Goal: Task Accomplishment & Management: Use online tool/utility

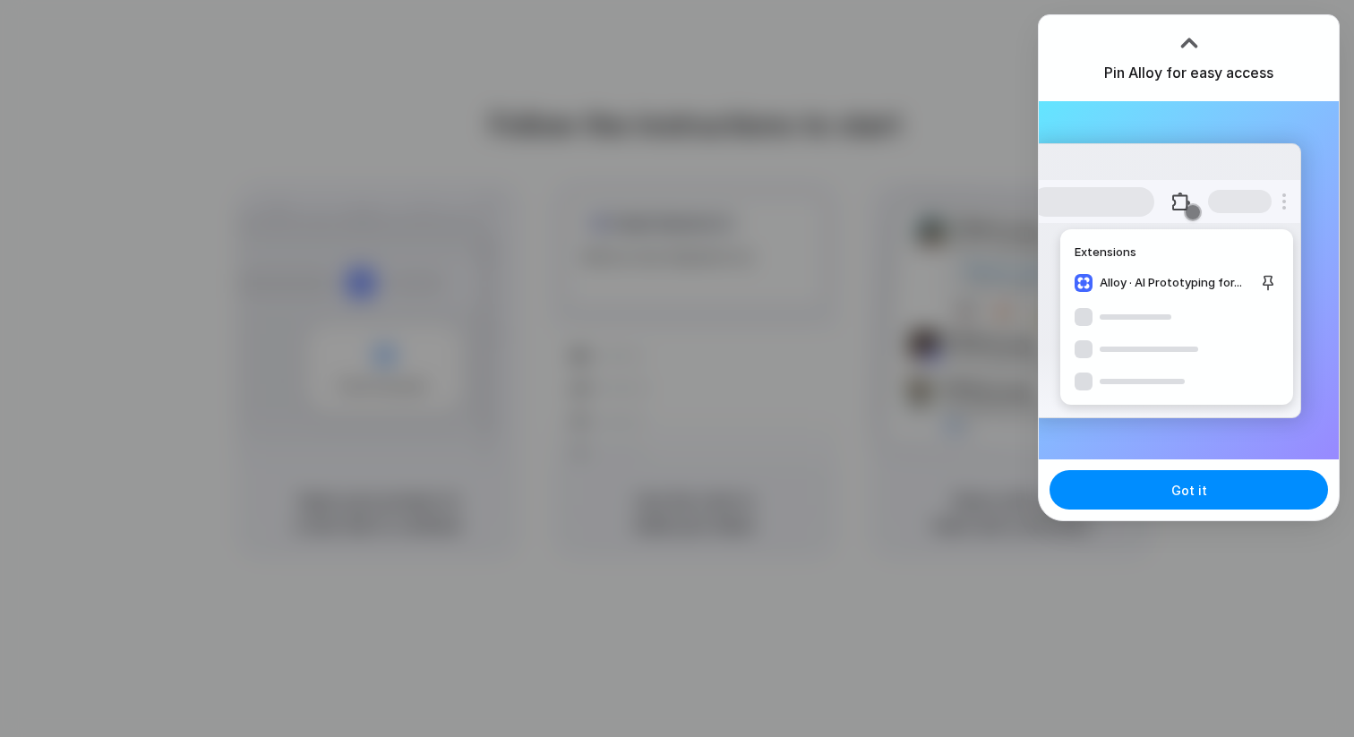
click at [1228, 34] on div "Pin Alloy for easy access" at bounding box center [1189, 58] width 300 height 86
click at [1236, 478] on button "Got it" at bounding box center [1189, 489] width 279 height 39
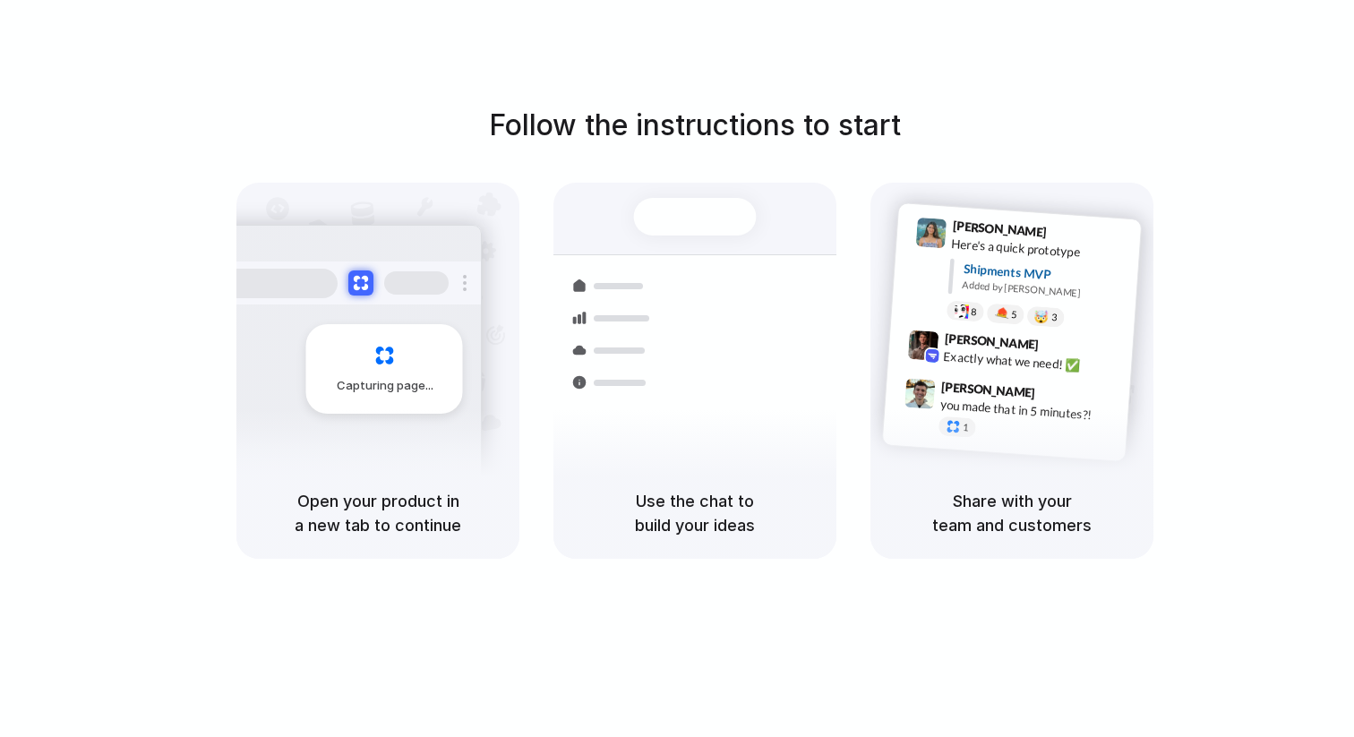
click at [1153, 309] on div "Lily Parker 9:41 AM Here's a quick prototype Shipments MVP Added by Alloy 8 5 🤯…" at bounding box center [1012, 325] width 283 height 285
click at [672, 485] on div "Use the chat to build your ideas" at bounding box center [695, 513] width 283 height 91
click at [979, 461] on div "Lily Parker 9:41 AM Here's a quick prototype Shipments MVP Added by Alloy 8 5 🤯…" at bounding box center [1012, 325] width 283 height 285
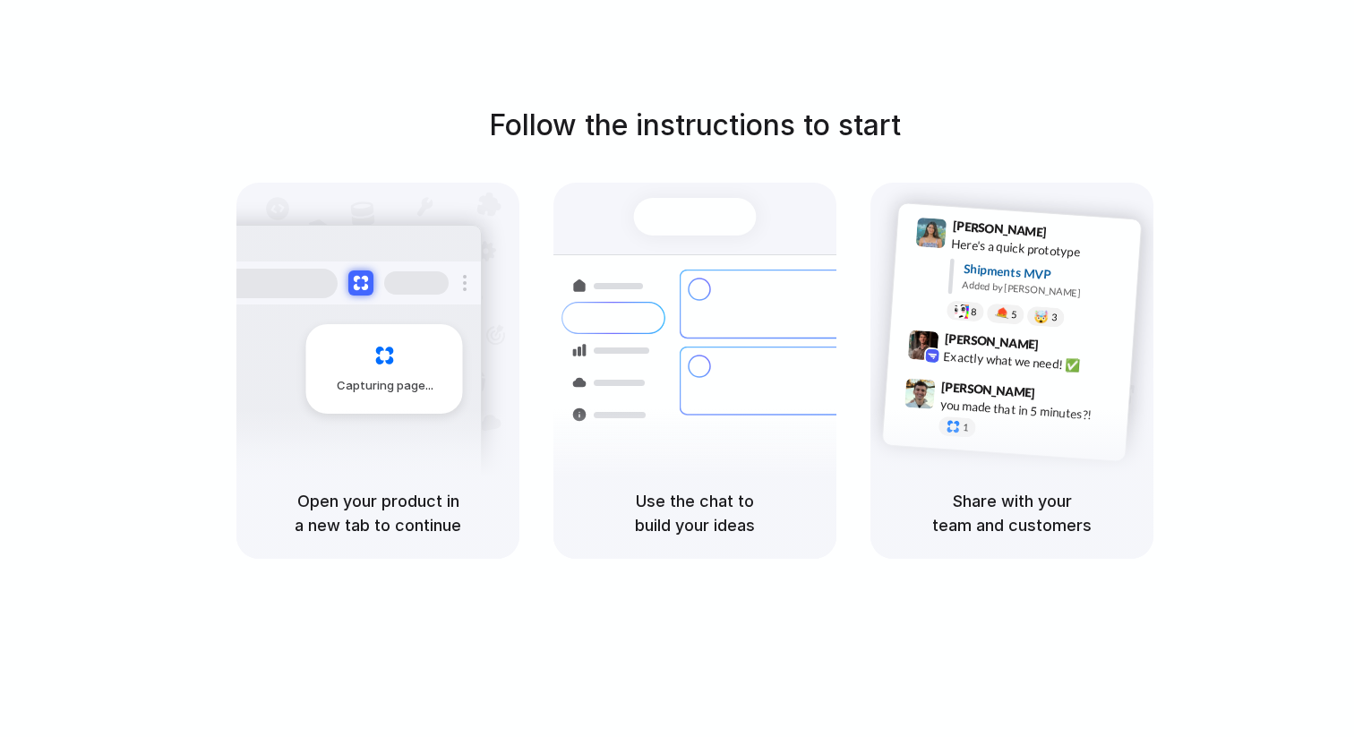
click at [1207, 452] on div "Follow the instructions to start Capturing page Open your product in a new tab …" at bounding box center [695, 331] width 1354 height 455
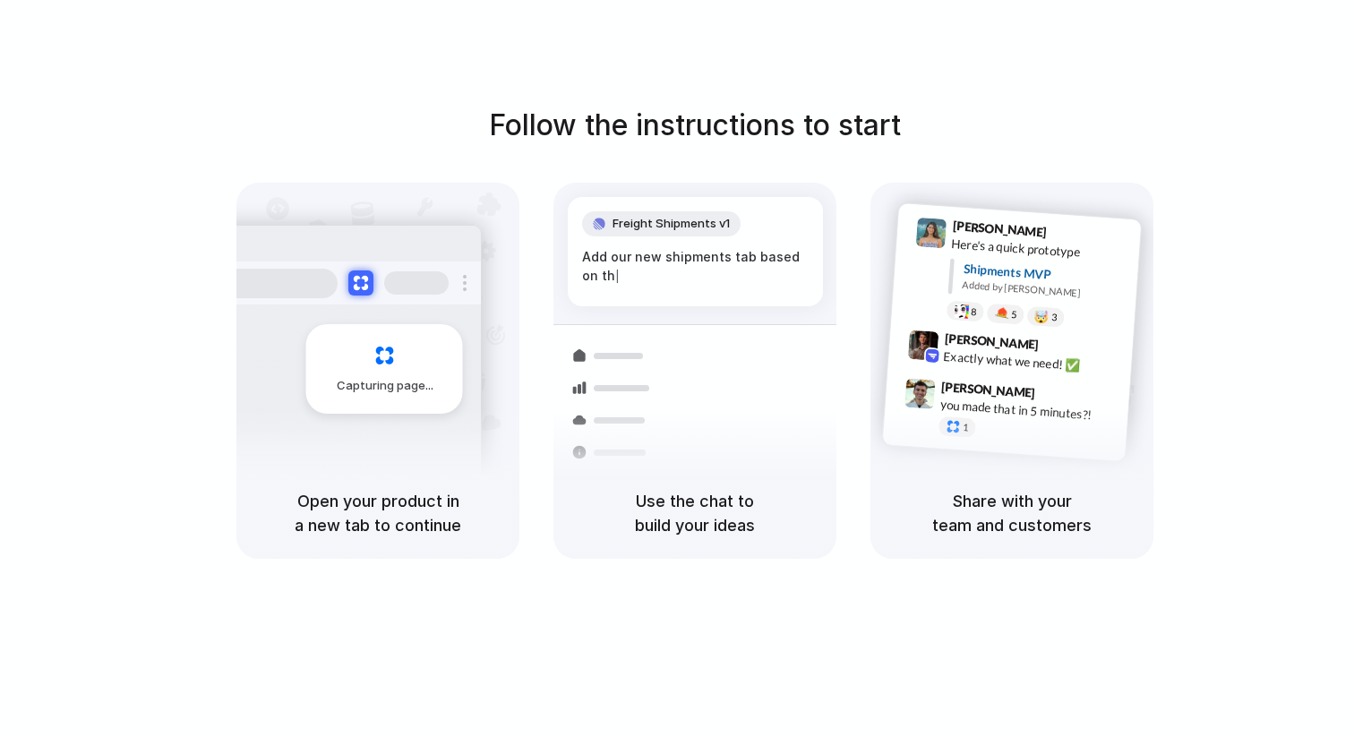
click at [1221, 156] on div "Follow the instructions to start Capturing page Open your product in a new tab …" at bounding box center [695, 331] width 1354 height 455
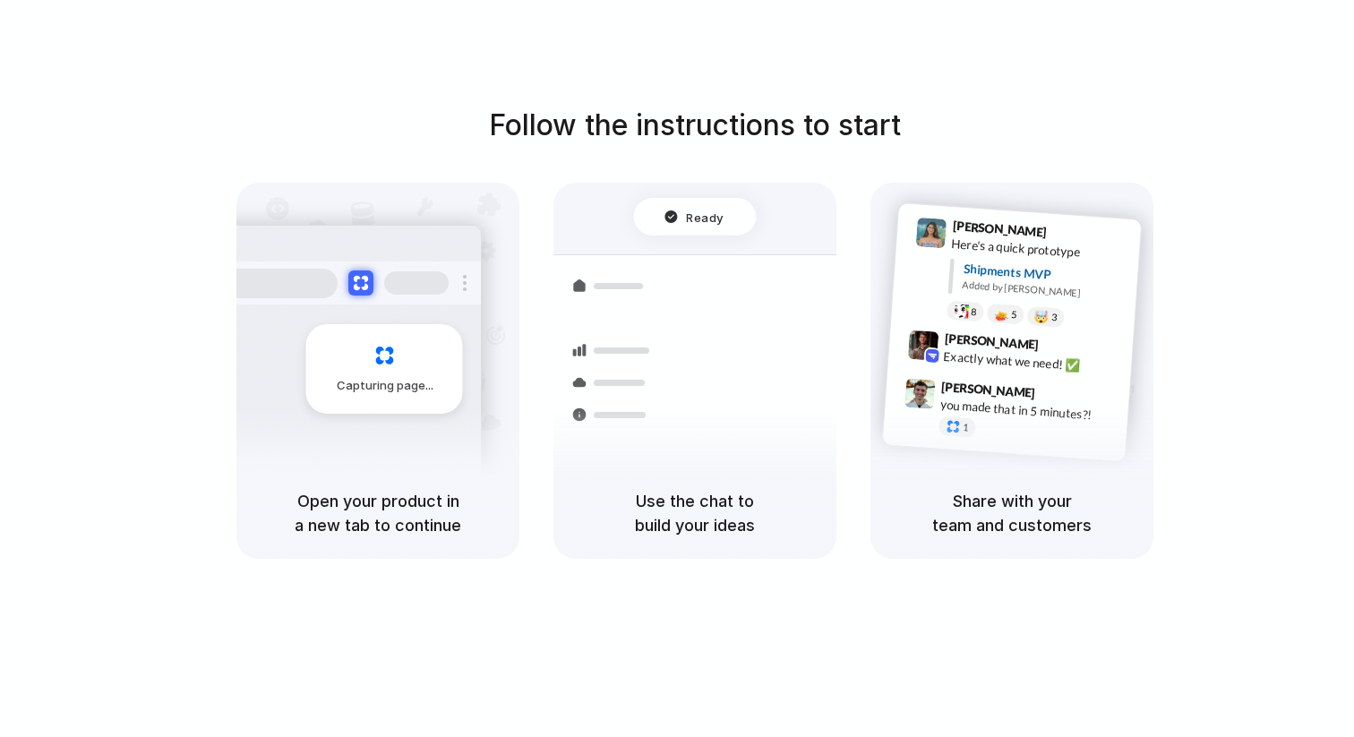
click at [827, 171] on div "Follow the instructions to start Capturing page Open your product in a new tab …" at bounding box center [695, 331] width 1354 height 455
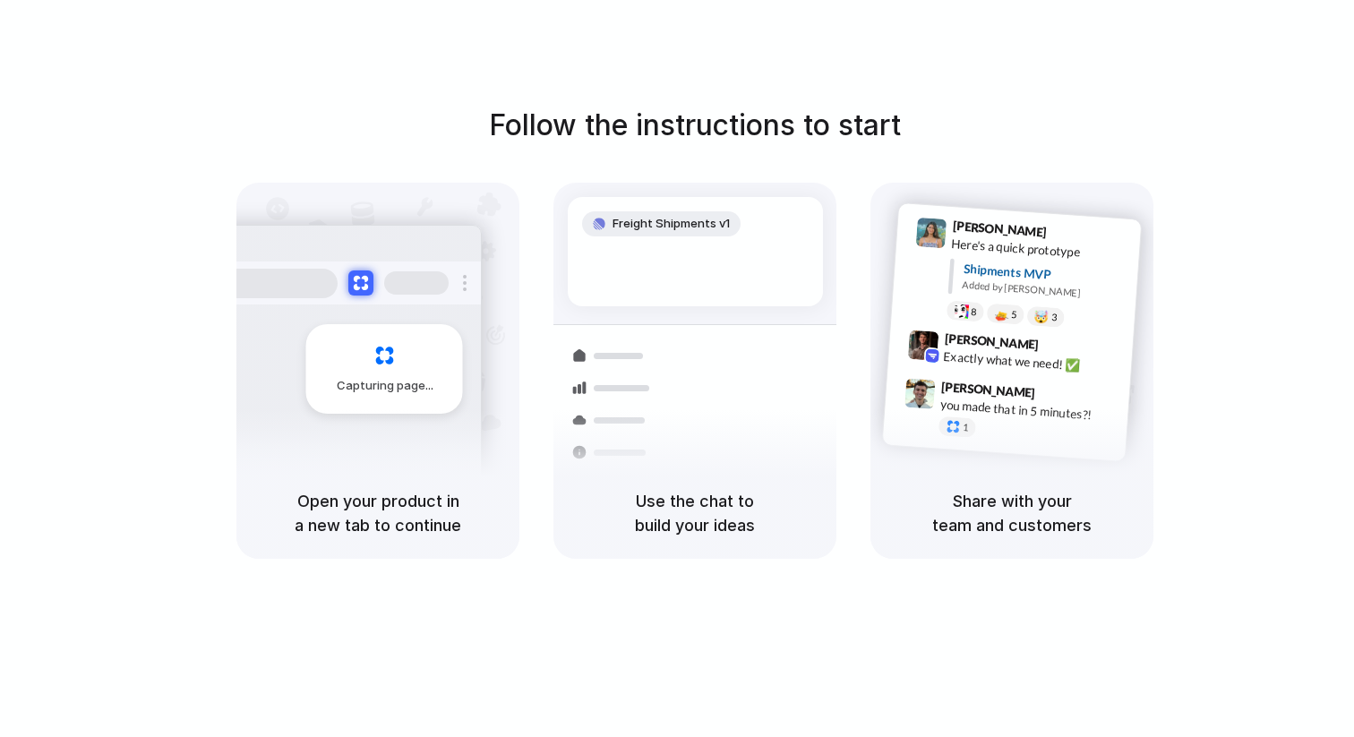
click at [674, 221] on span "Freight Shipments v1" at bounding box center [671, 224] width 117 height 18
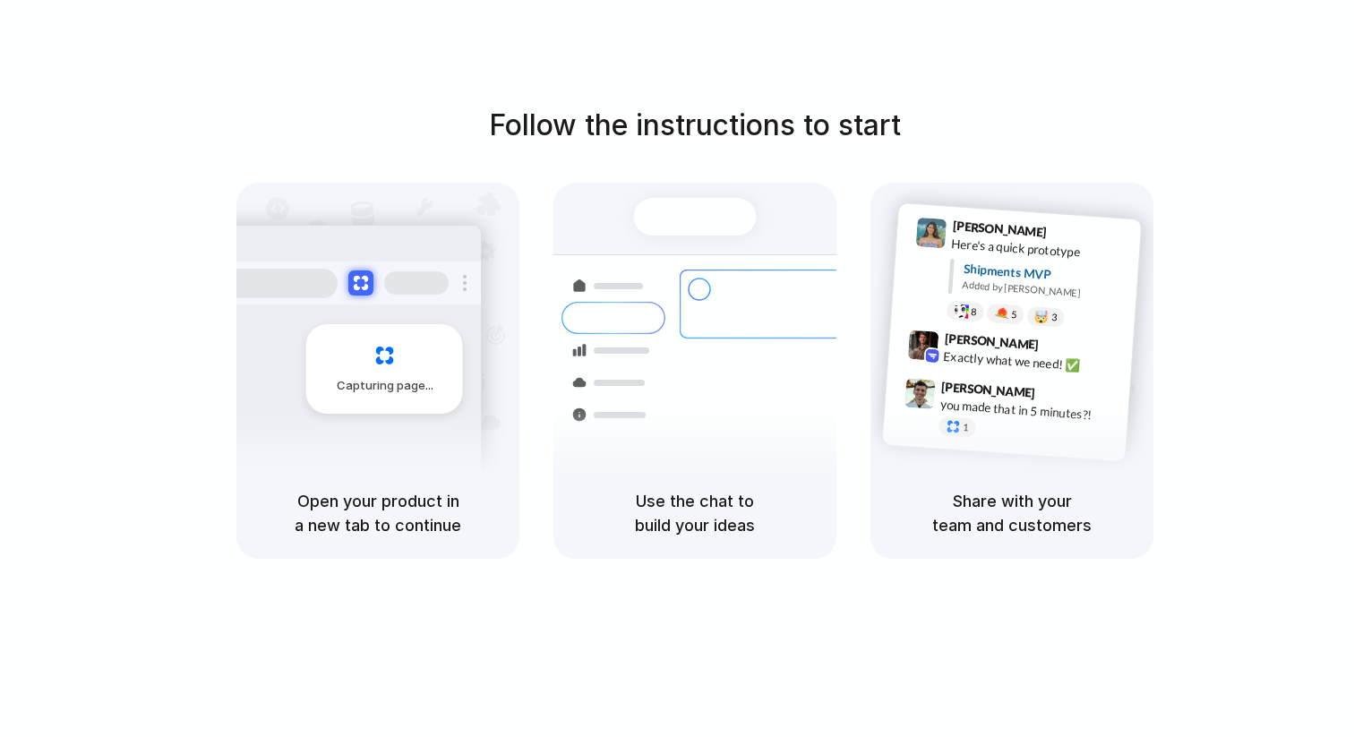
click at [677, 369] on div at bounding box center [677, 369] width 0 height 0
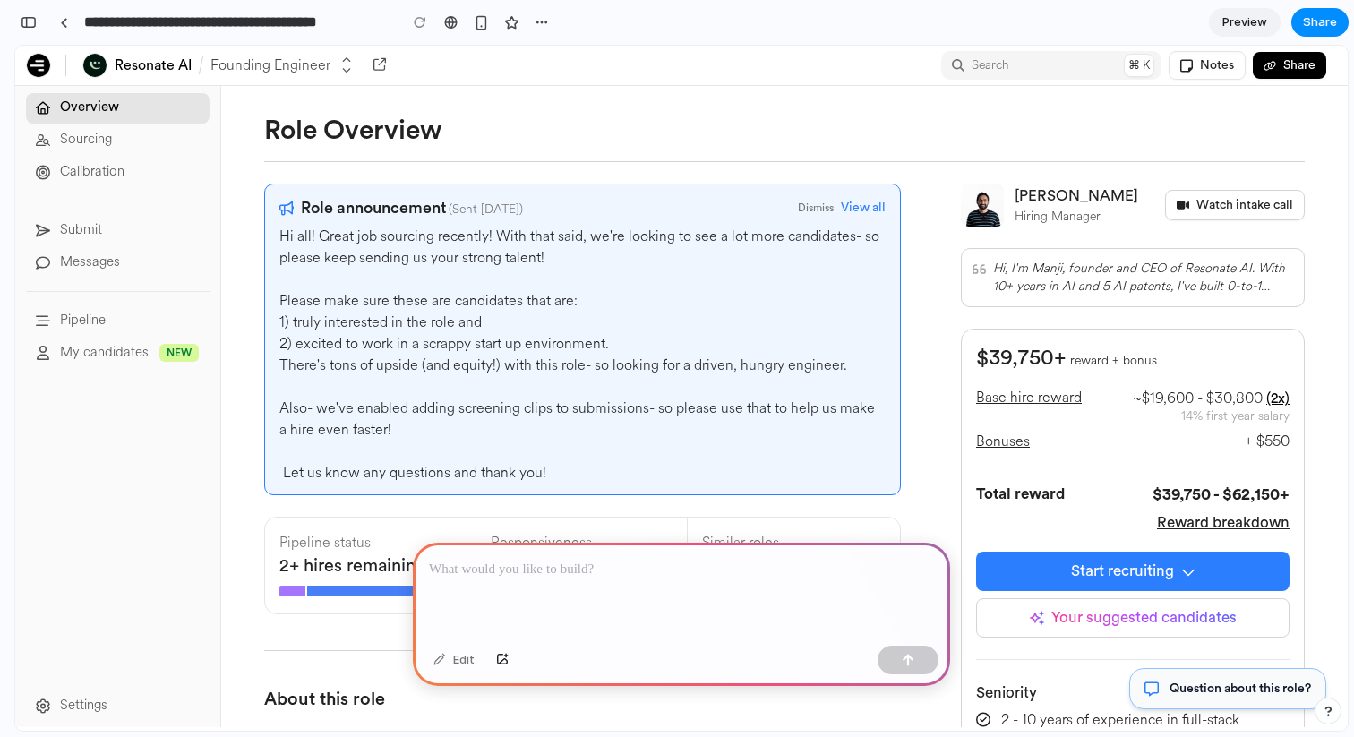
scroll to position [0, 16]
click at [96, 222] on div "Submit" at bounding box center [81, 229] width 42 height 21
click at [107, 316] on div "Pipeline" at bounding box center [124, 320] width 150 height 21
click at [101, 252] on div "Messages" at bounding box center [90, 262] width 60 height 21
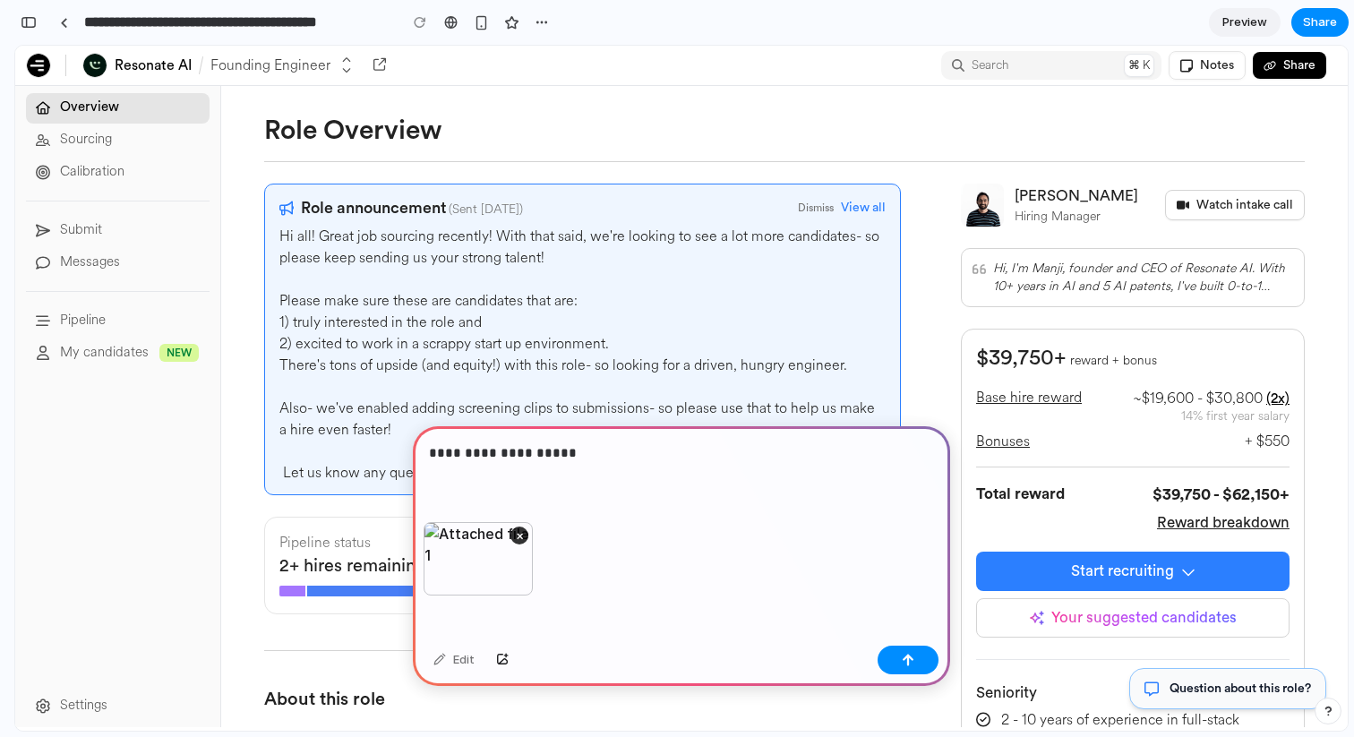
click at [579, 447] on p "**********" at bounding box center [678, 452] width 498 height 21
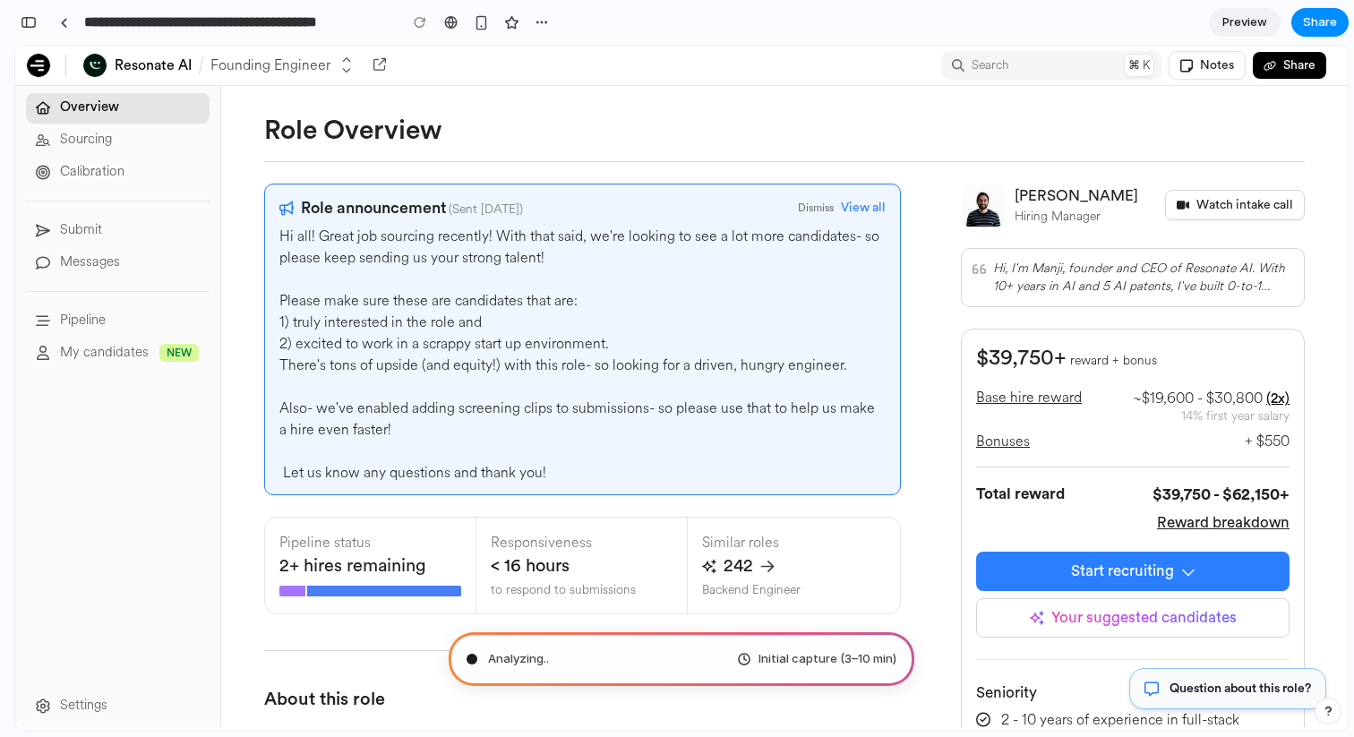
type input "**********"
